Goal: Information Seeking & Learning: Learn about a topic

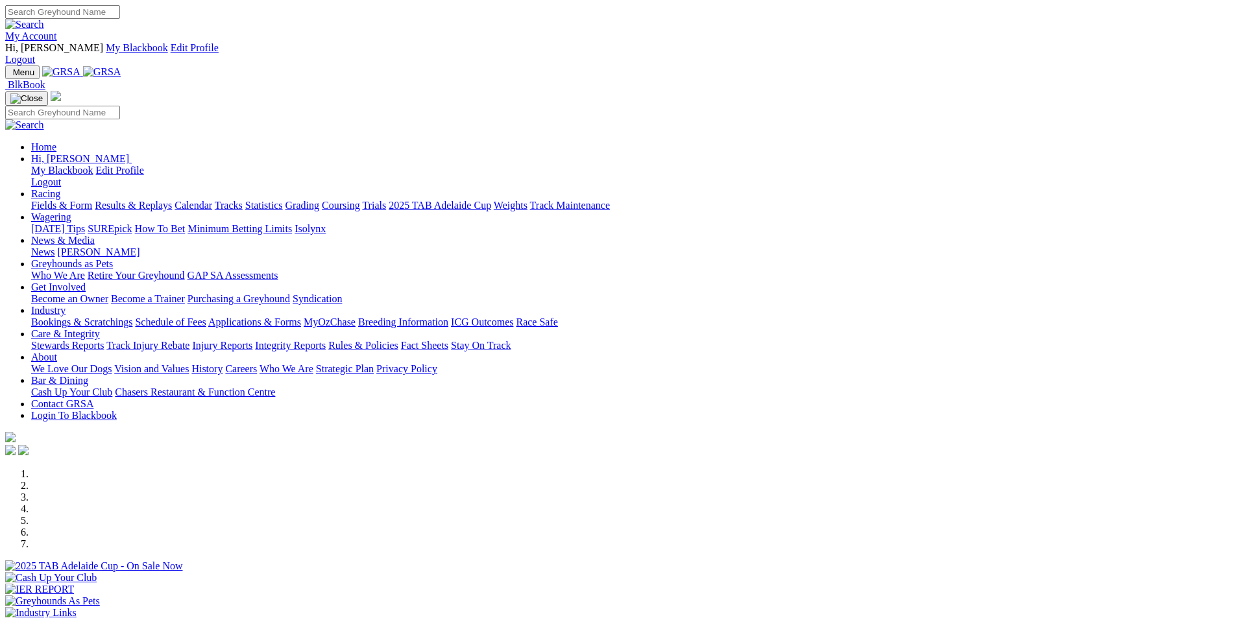
scroll to position [259, 0]
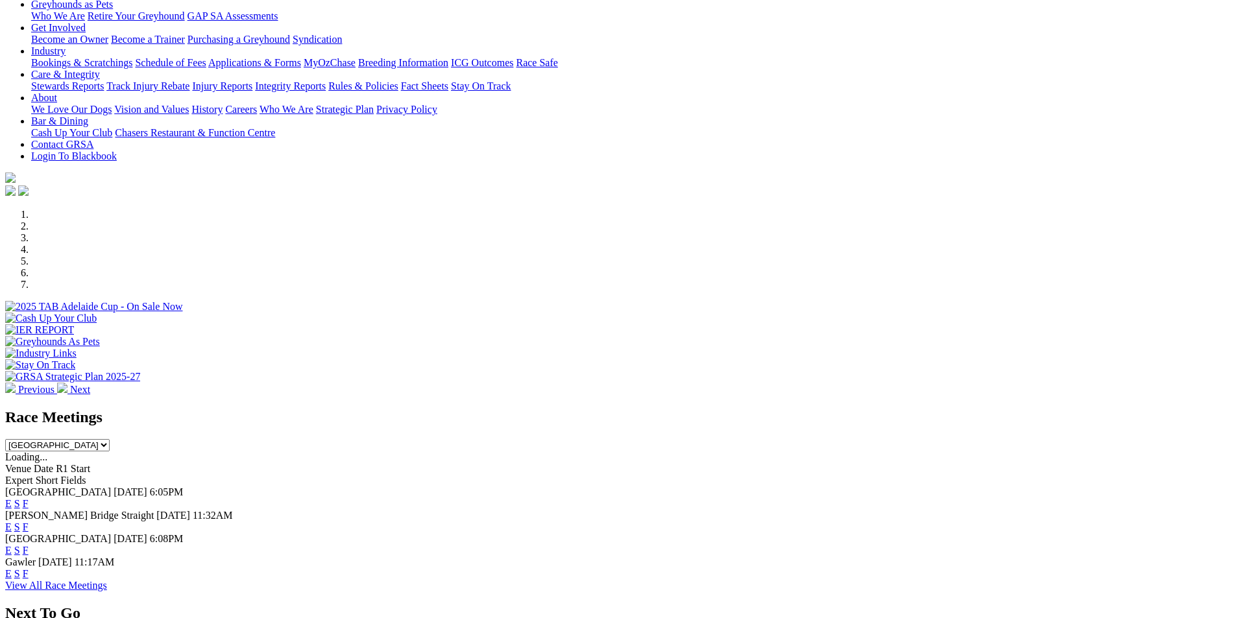
click at [29, 522] on link "F" at bounding box center [26, 527] width 6 height 11
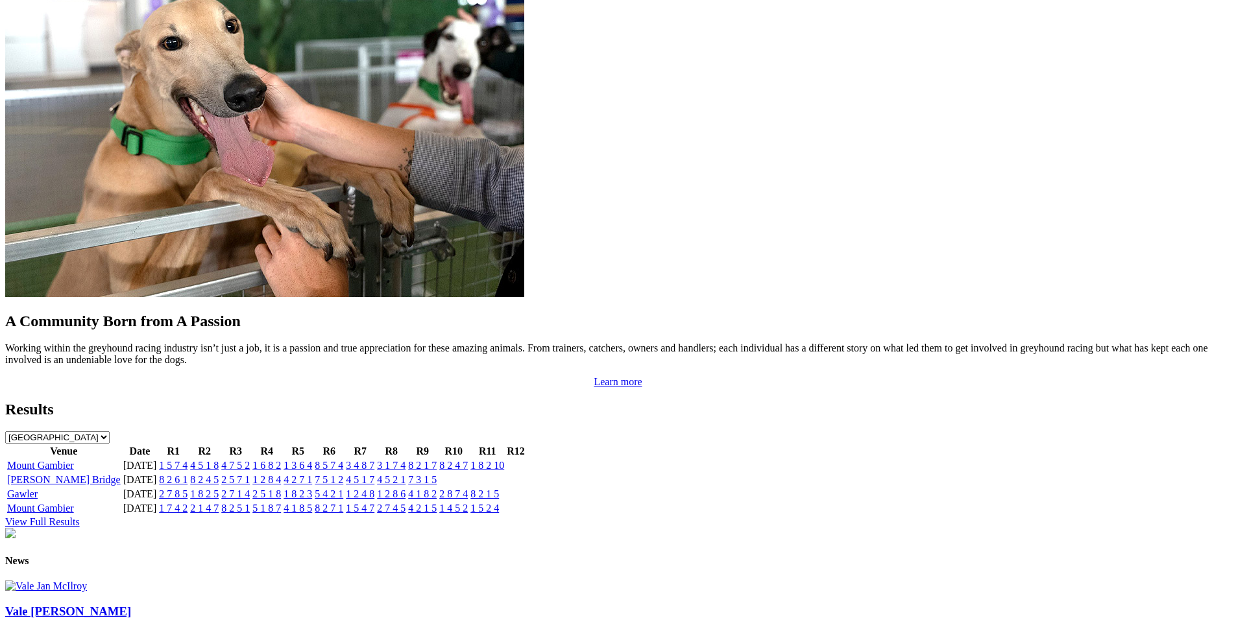
scroll to position [1103, 0]
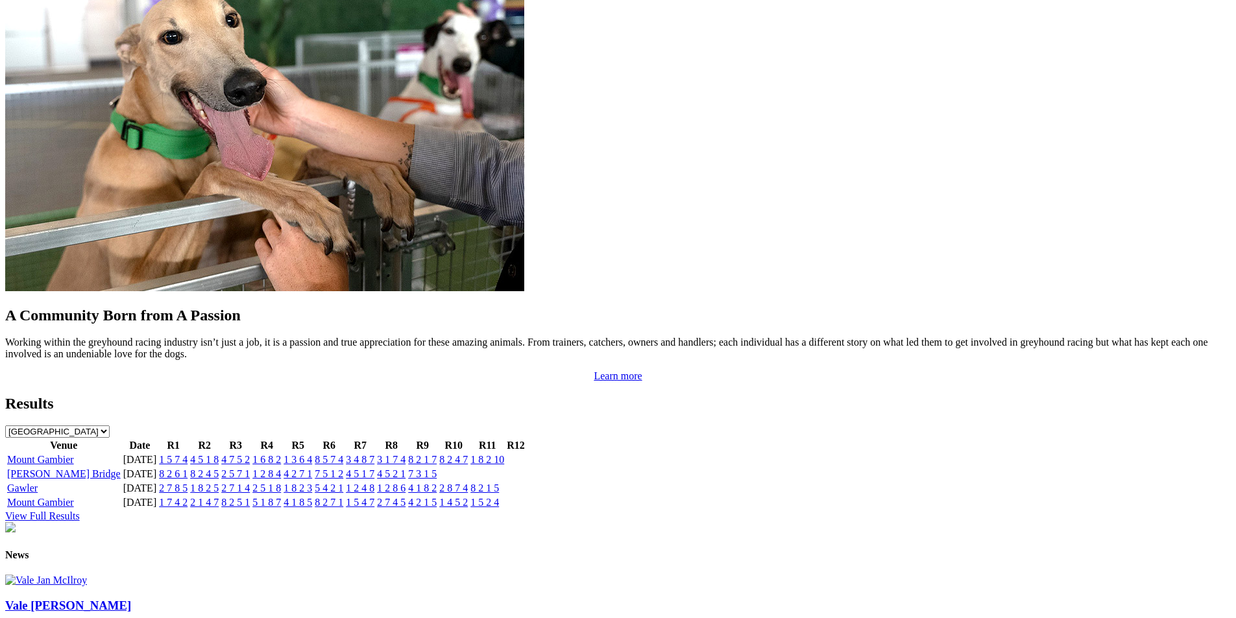
click at [121, 468] on link "[PERSON_NAME] Bridge" at bounding box center [64, 473] width 114 height 11
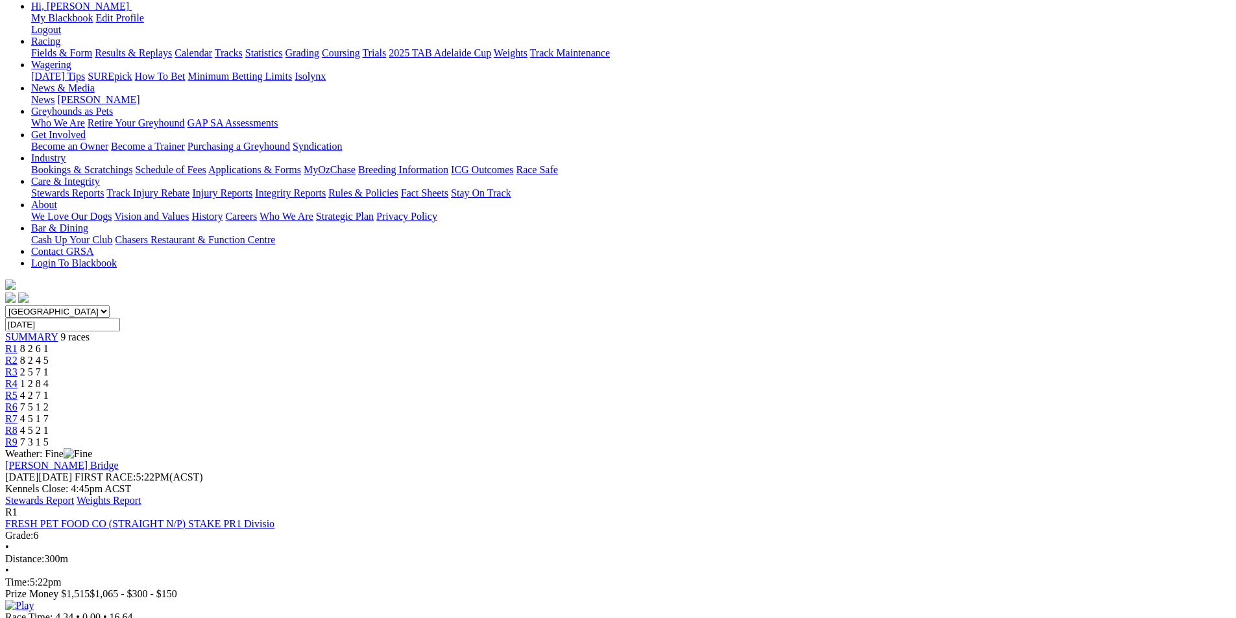
scroll to position [195, 0]
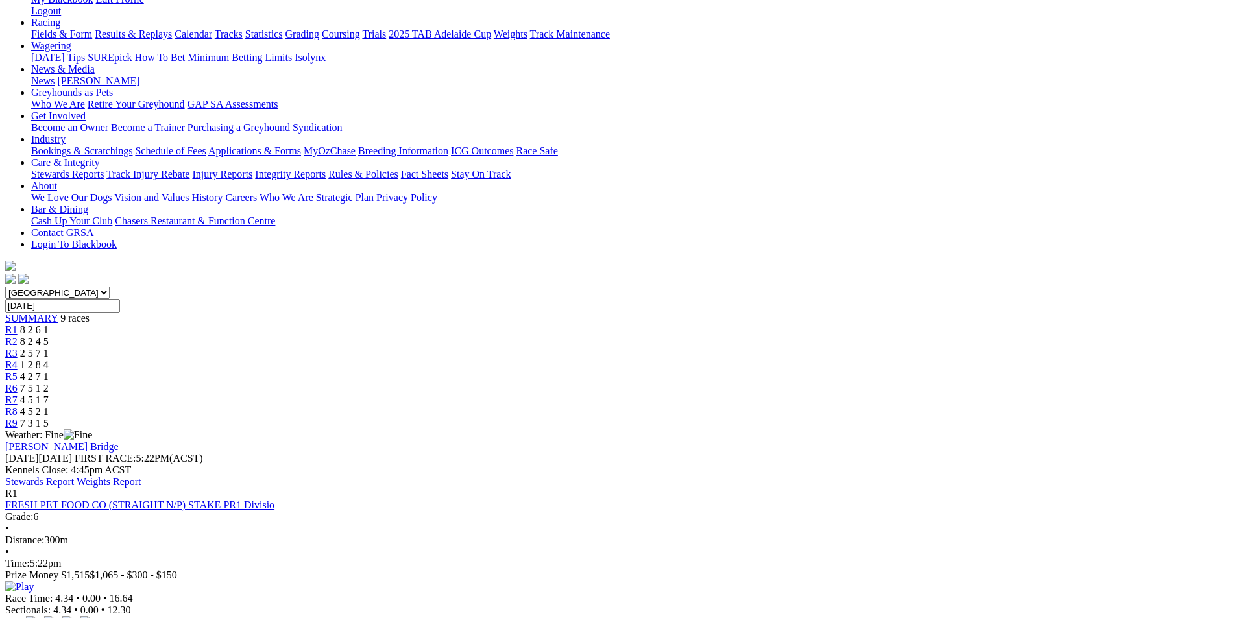
click at [34, 581] on img at bounding box center [19, 587] width 29 height 12
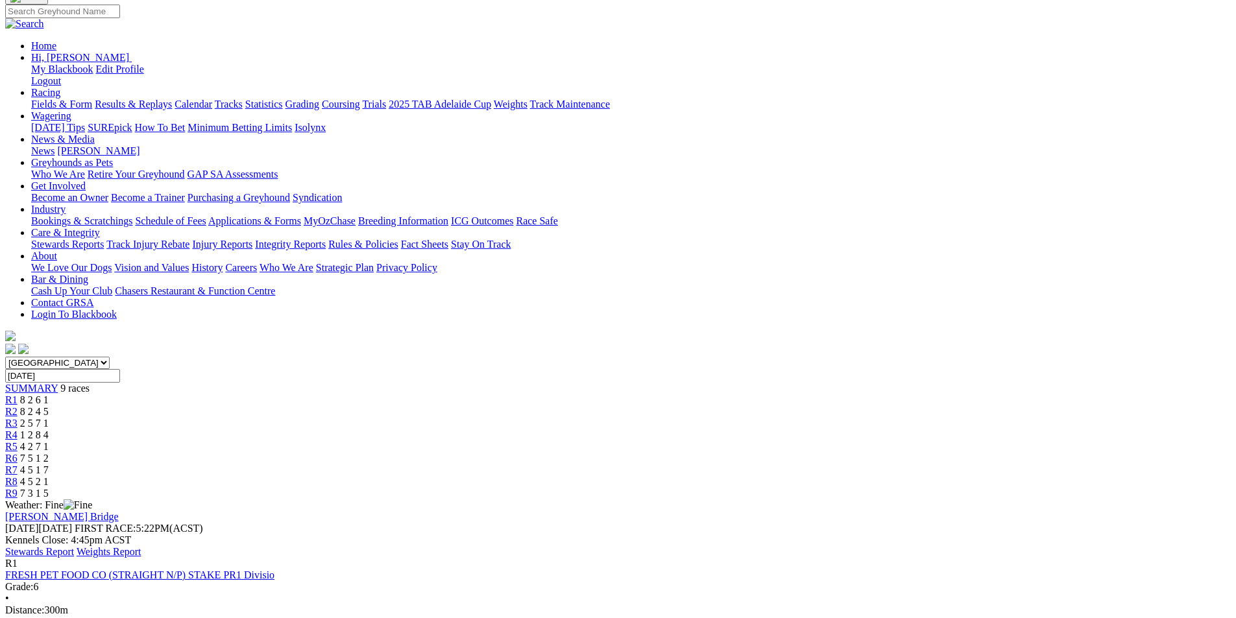
scroll to position [0, 0]
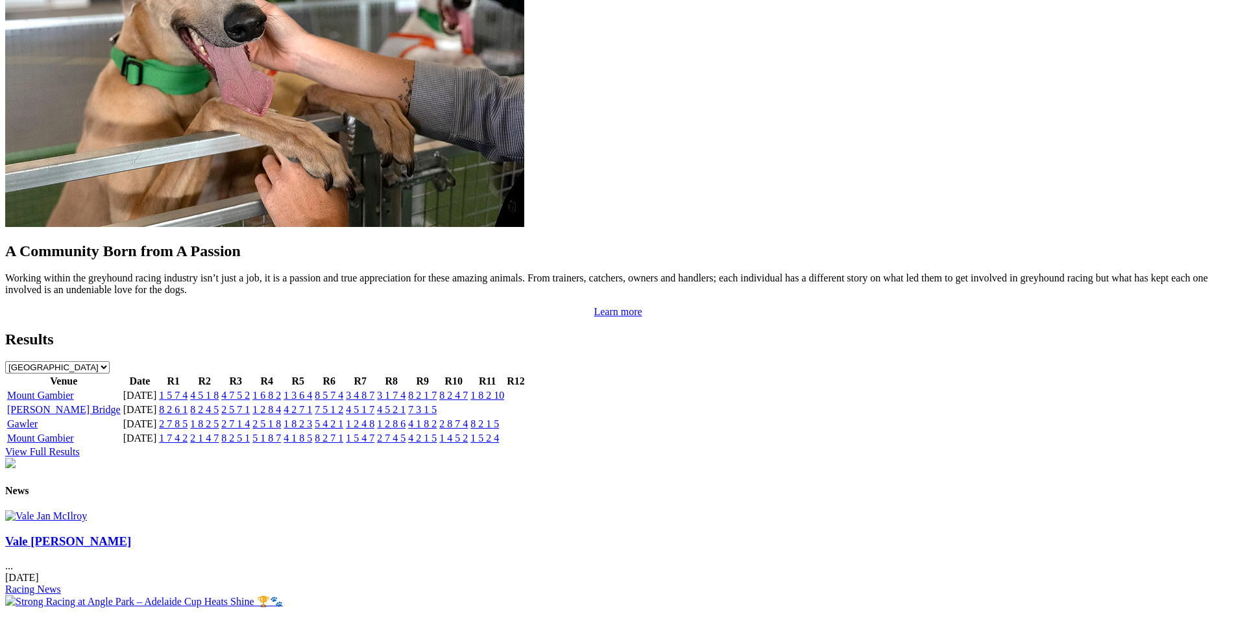
scroll to position [1038, 0]
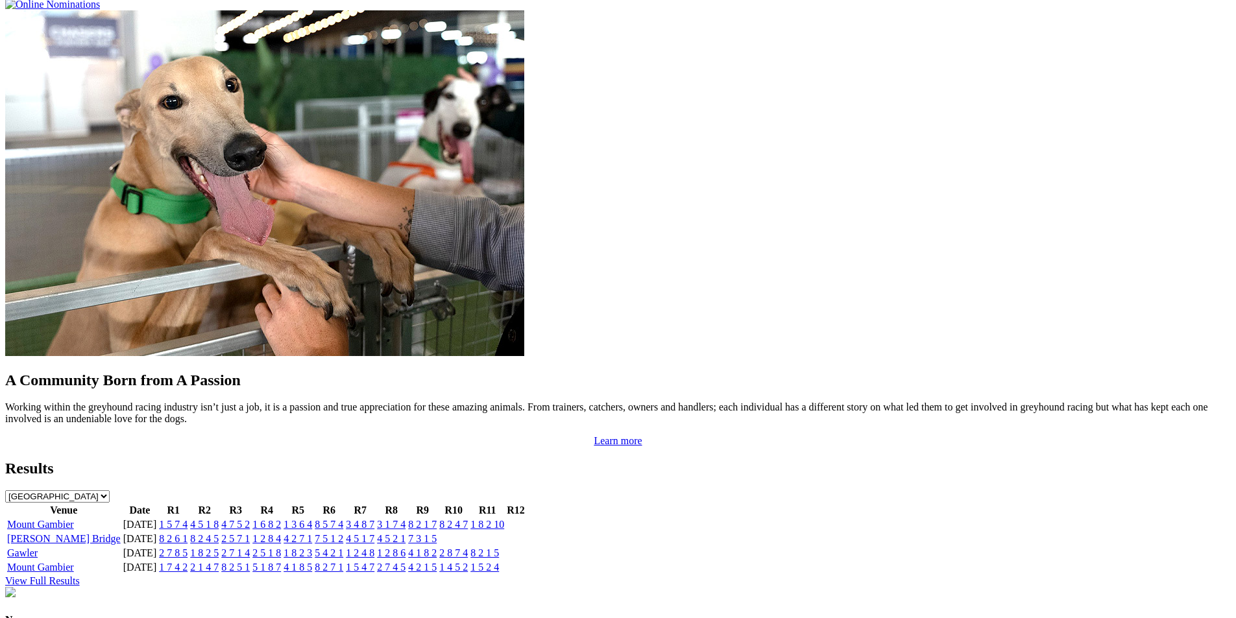
click at [121, 533] on link "[PERSON_NAME] Bridge" at bounding box center [64, 538] width 114 height 11
